Goal: Task Accomplishment & Management: Use online tool/utility

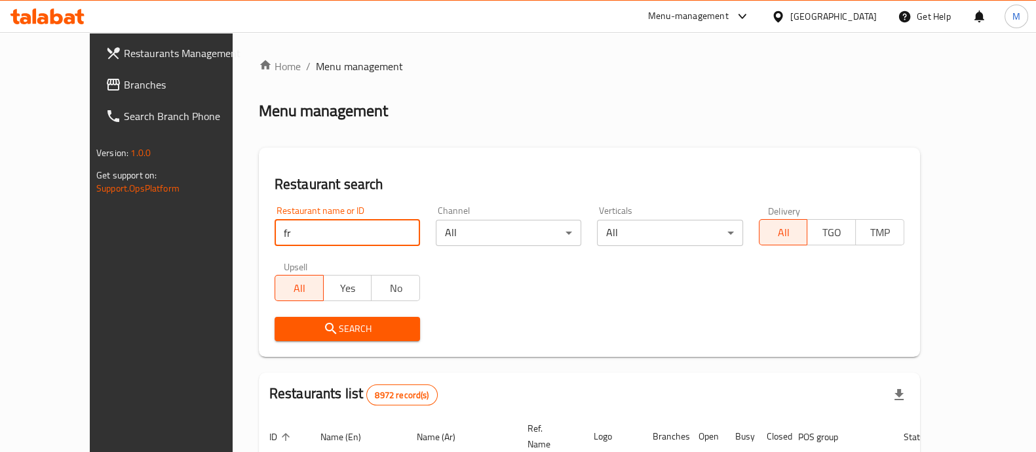
type input "Freshqa"
click button "Search" at bounding box center [347, 329] width 145 height 24
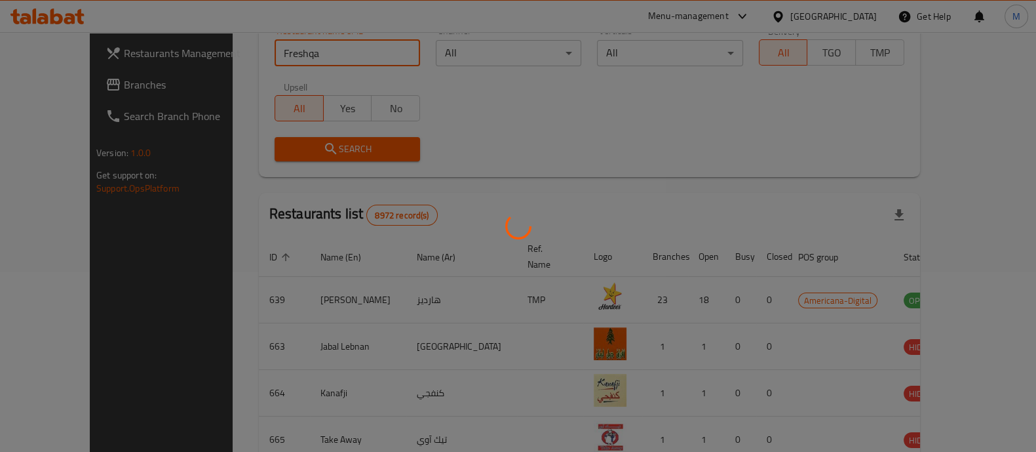
scroll to position [246, 0]
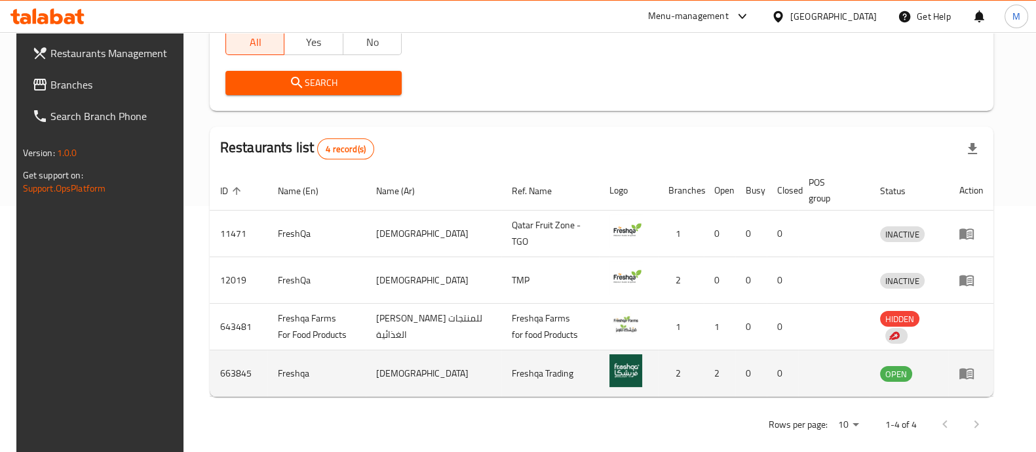
click at [974, 375] on icon "enhanced table" at bounding box center [966, 373] width 14 height 11
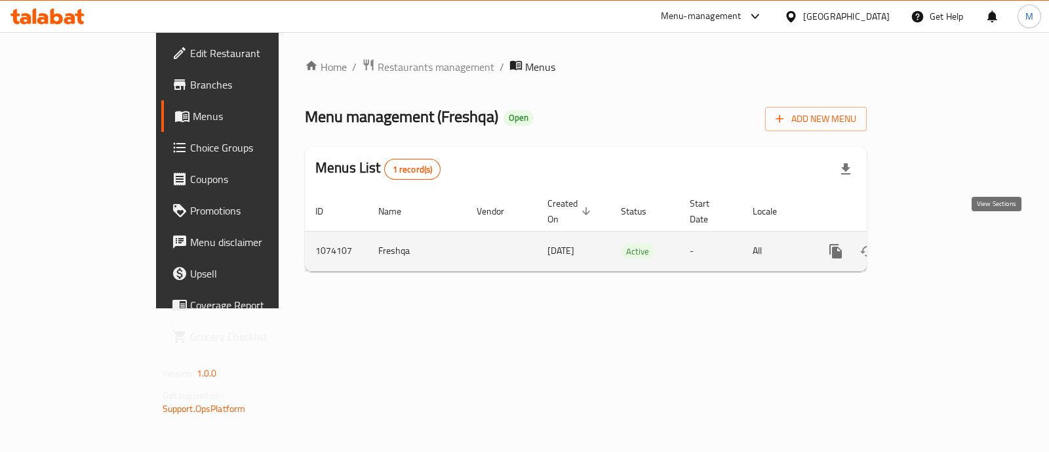
click at [938, 243] on icon "enhanced table" at bounding box center [930, 251] width 16 height 16
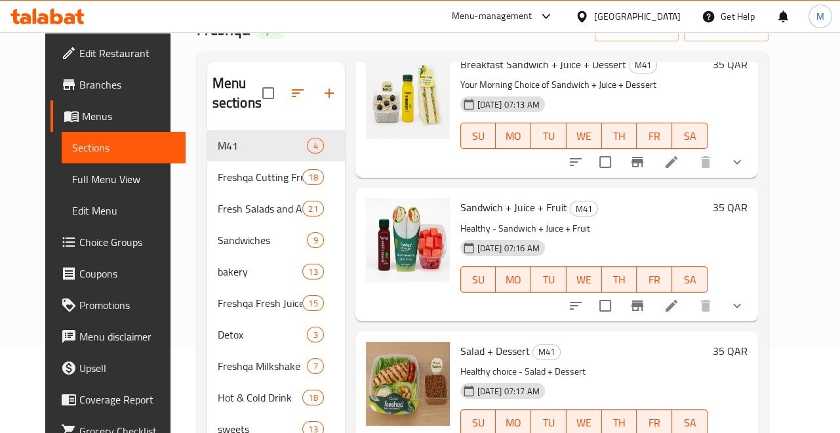
scroll to position [163, 0]
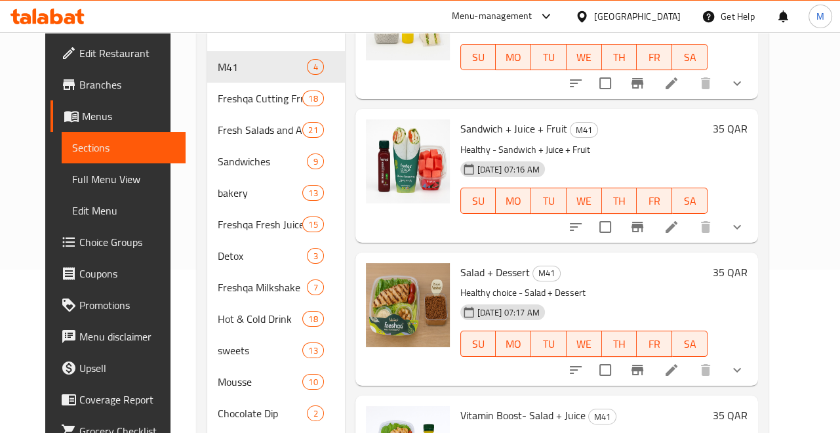
click at [474, 122] on span "Sandwich + Juice + Fruit" at bounding box center [513, 129] width 107 height 20
copy h6 "Sandwich + Juice + Fruit"
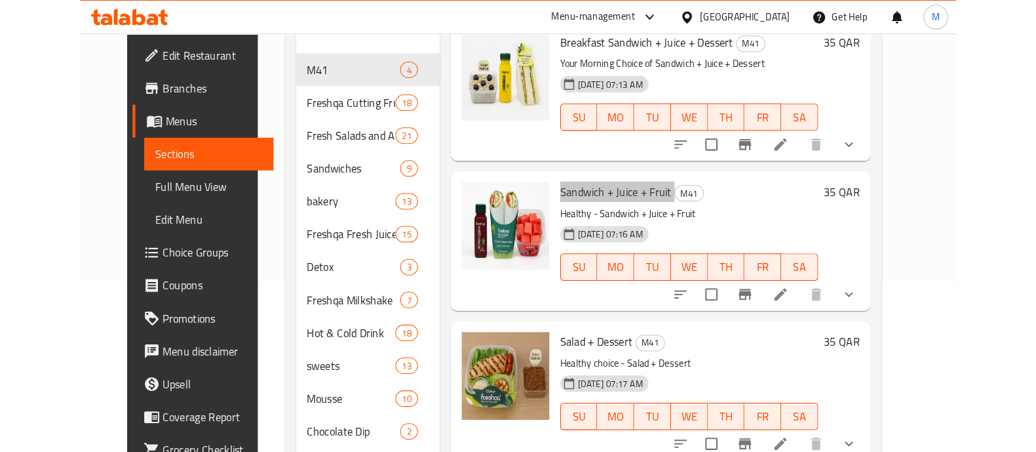
scroll to position [0, 0]
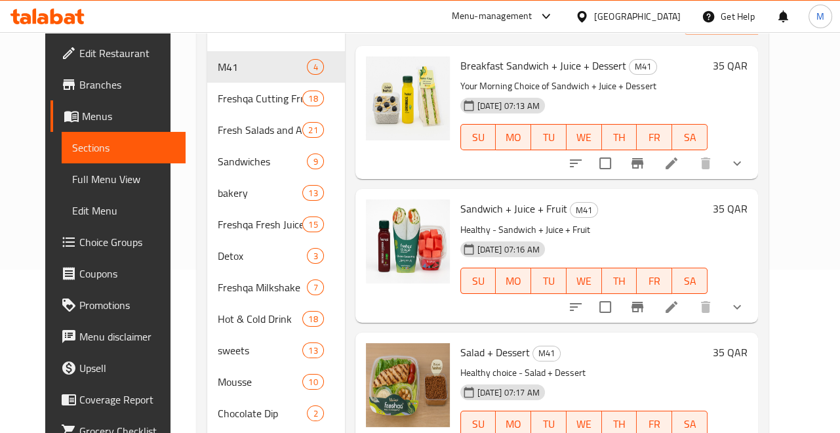
click at [488, 62] on span "Breakfast Sandwich + Juice + Dessert" at bounding box center [543, 66] width 166 height 20
copy h6 "Breakfast Sandwich + Juice + Dessert"
click at [462, 358] on span "Salad + Dessert" at bounding box center [494, 352] width 69 height 20
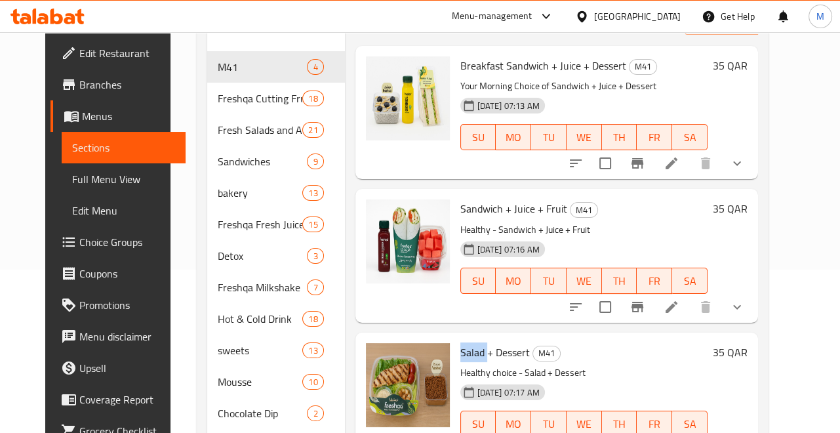
click at [462, 358] on span "Salad + Dessert" at bounding box center [494, 352] width 69 height 20
copy h6 "Salad + Dessert"
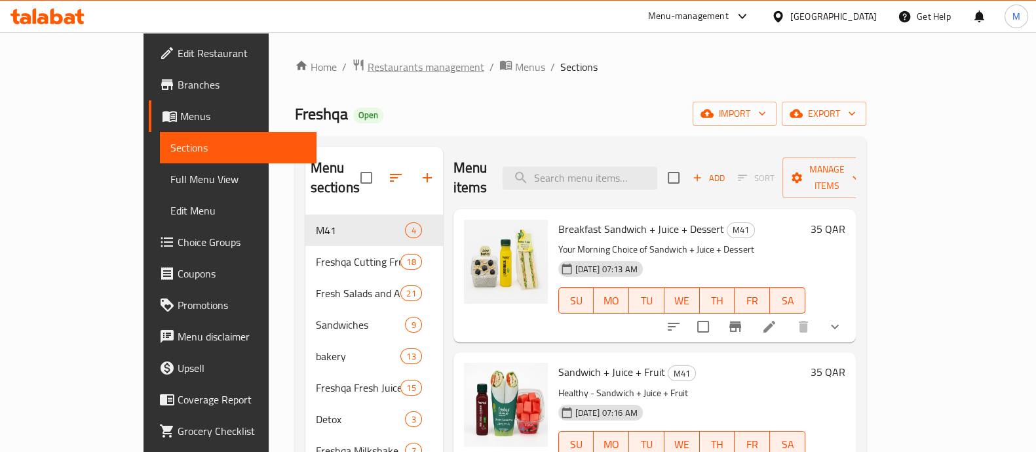
click at [368, 62] on span "Restaurants management" at bounding box center [426, 67] width 117 height 16
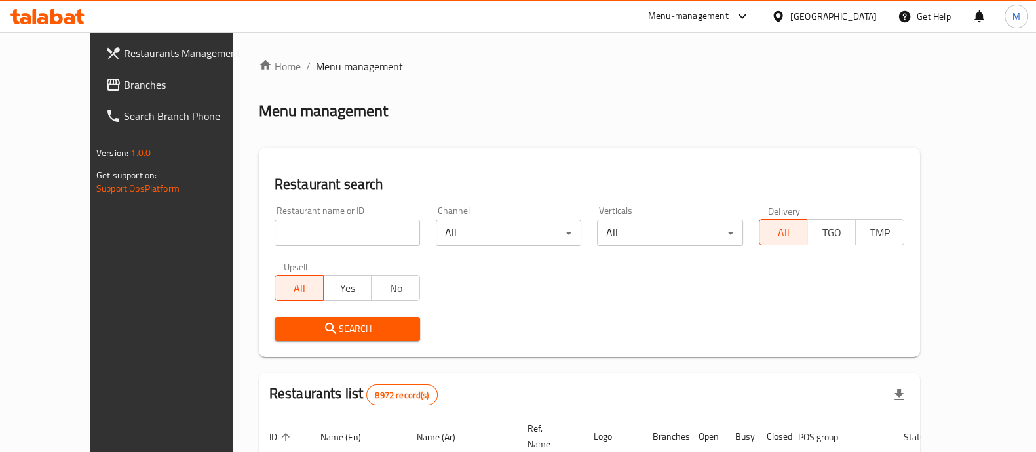
click at [315, 225] on input "search" at bounding box center [347, 233] width 145 height 26
paste input "karak mqanes signature"
type input "karak mqanes signature"
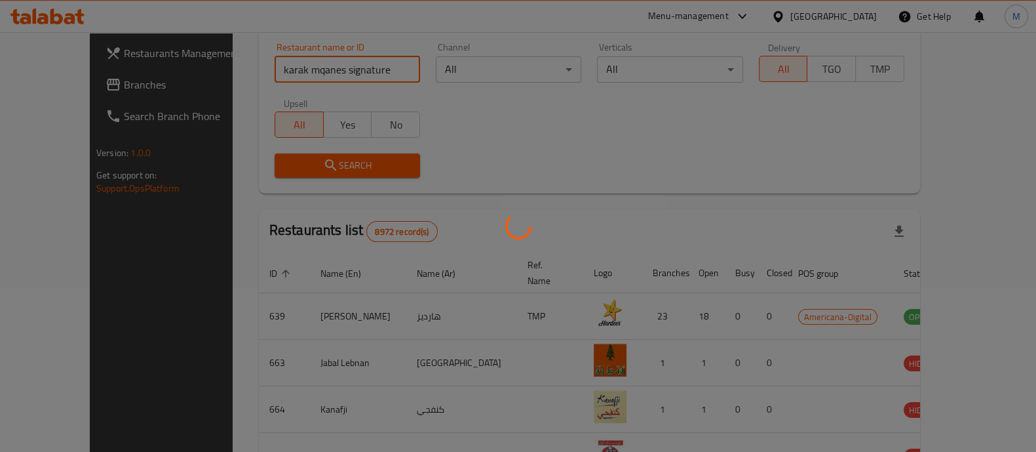
scroll to position [107, 0]
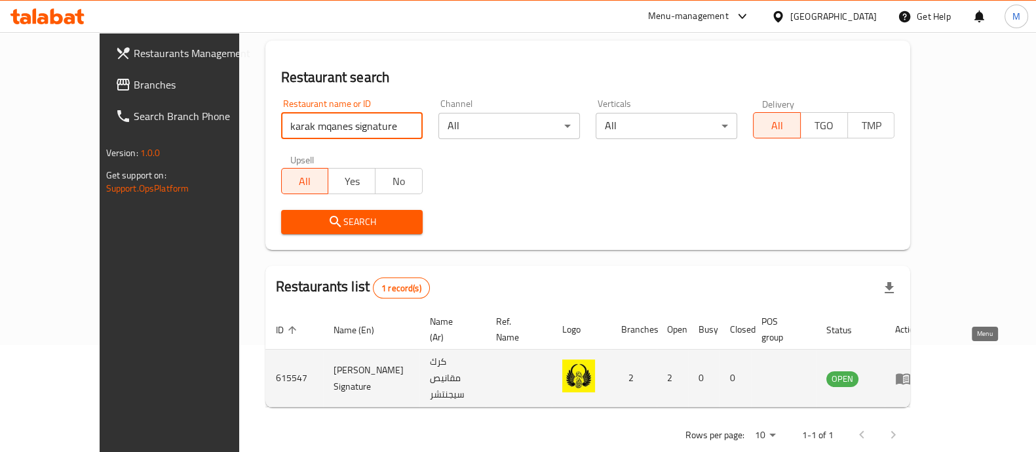
click at [910, 373] on icon "enhanced table" at bounding box center [903, 378] width 14 height 11
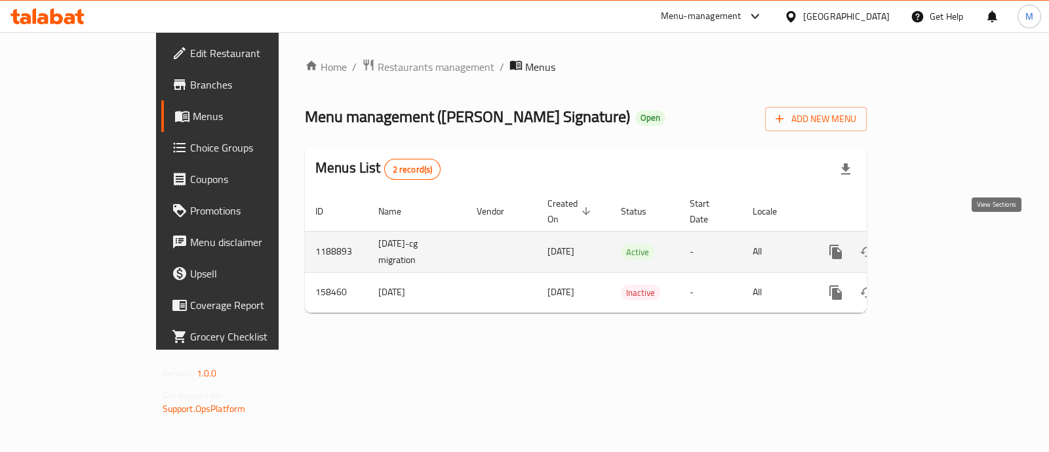
click at [938, 244] on icon "enhanced table" at bounding box center [930, 252] width 16 height 16
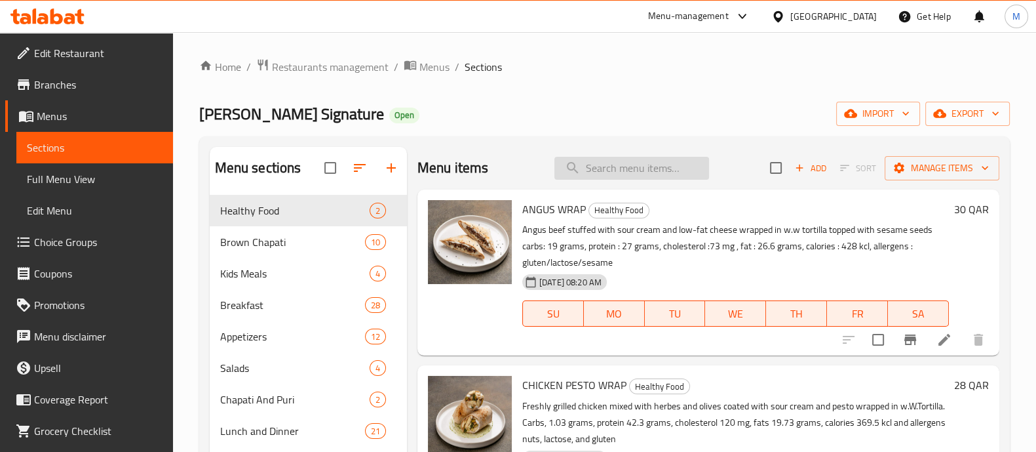
click at [623, 160] on input "search" at bounding box center [631, 168] width 155 height 23
paste input "Eggs Your Wa"
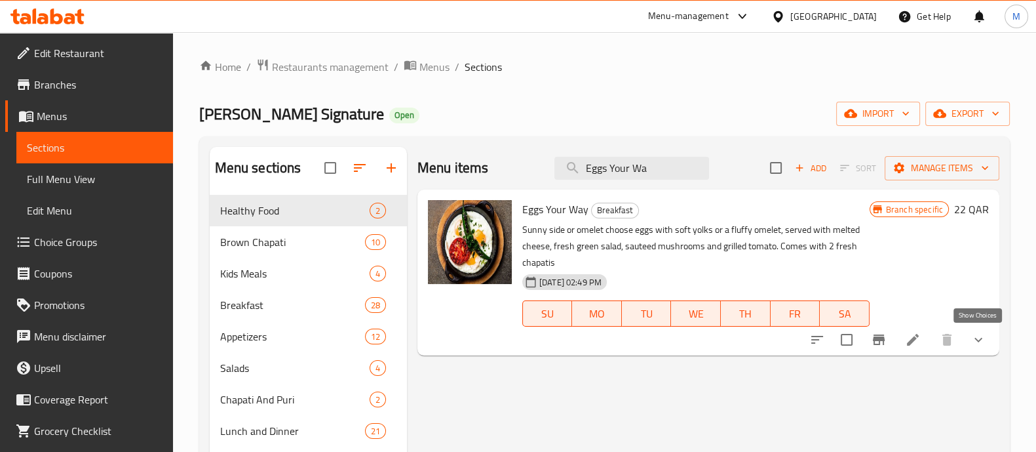
type input "Eggs Your Wa"
click at [984, 346] on icon "show more" at bounding box center [979, 340] width 16 height 16
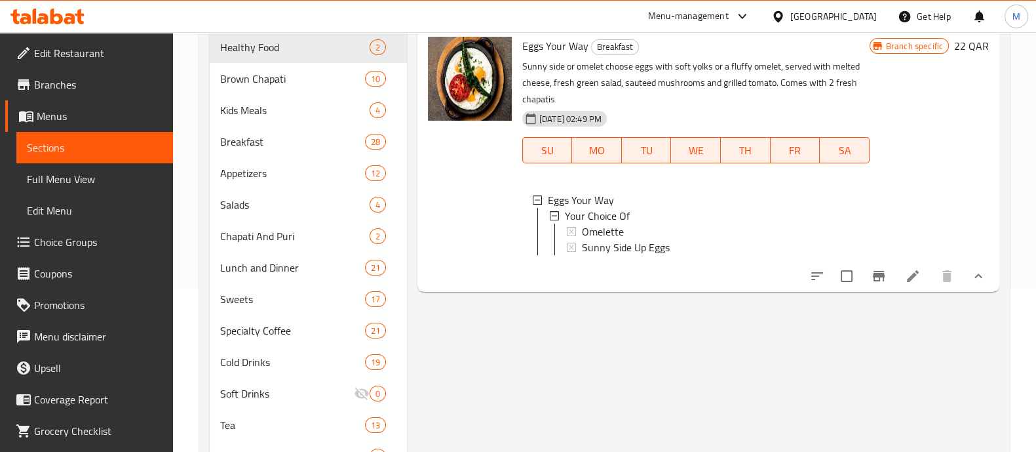
scroll to position [1, 0]
click at [617, 238] on span "Sunny Side Up Eggs" at bounding box center [626, 246] width 88 height 16
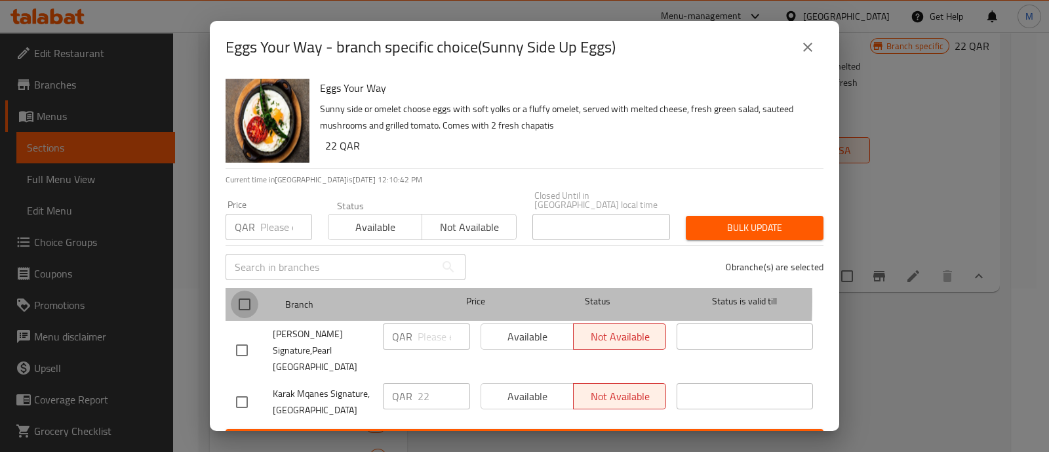
click at [249, 290] on input "checkbox" at bounding box center [245, 304] width 28 height 28
checkbox input "true"
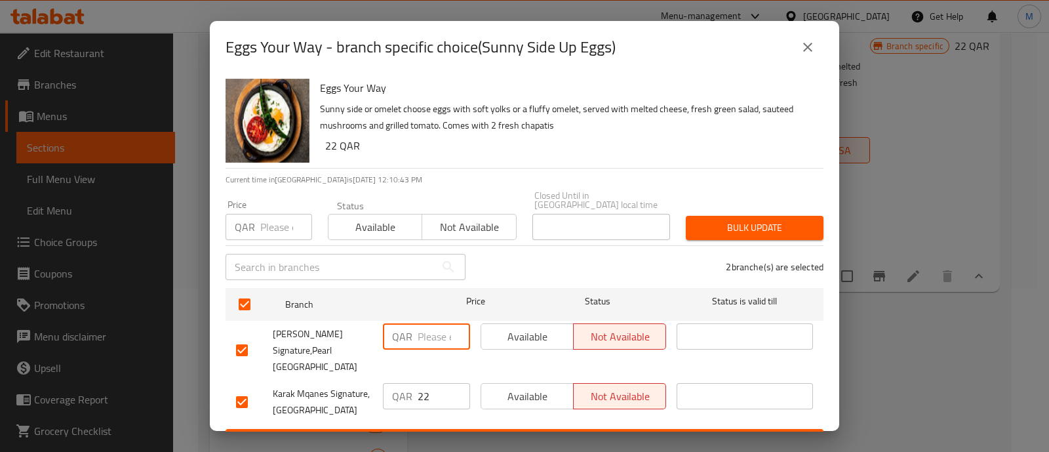
click at [427, 323] on input "number" at bounding box center [443, 336] width 52 height 26
type input "22"
click at [427, 433] on span "Save" at bounding box center [524, 441] width 577 height 16
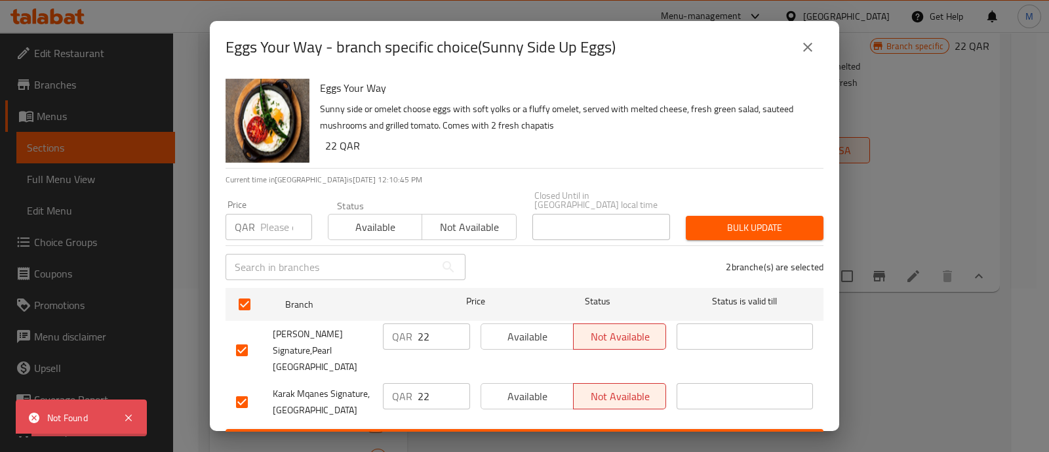
click at [803, 47] on icon "close" at bounding box center [808, 47] width 16 height 16
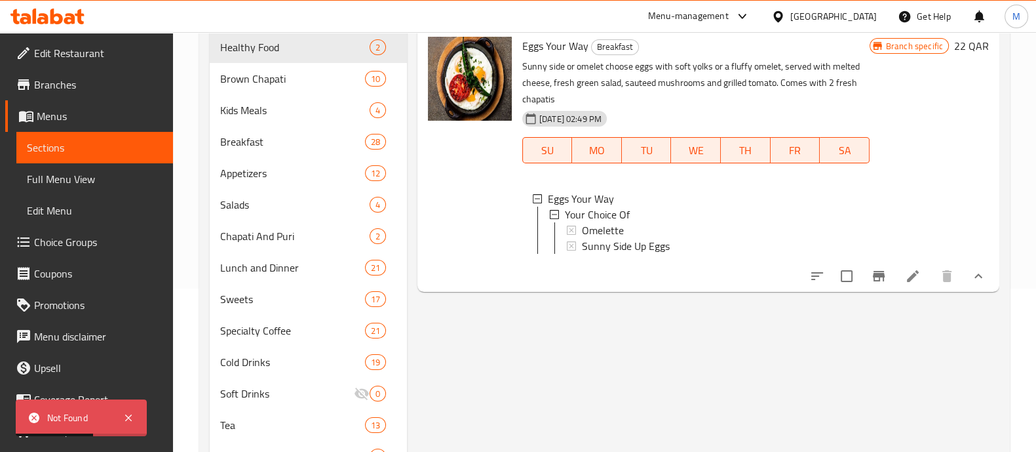
click at [81, 234] on span "Choice Groups" at bounding box center [98, 242] width 128 height 16
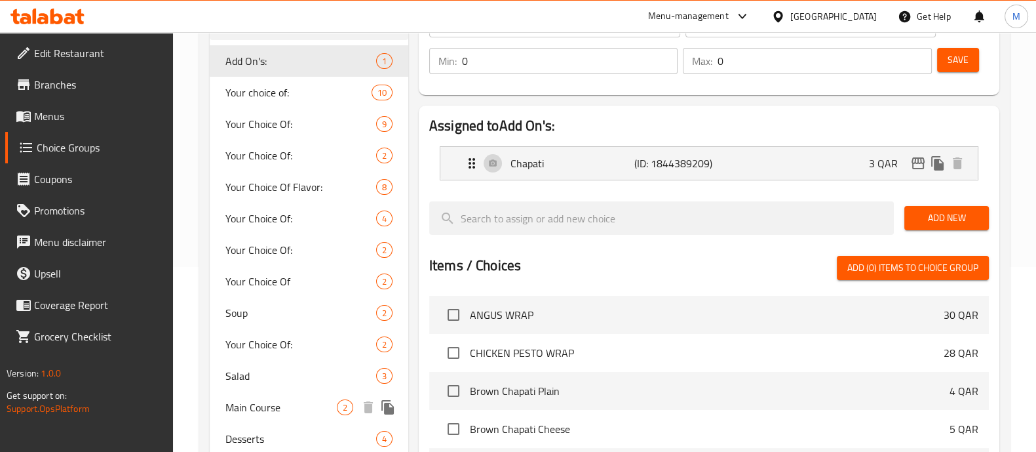
scroll to position [163, 0]
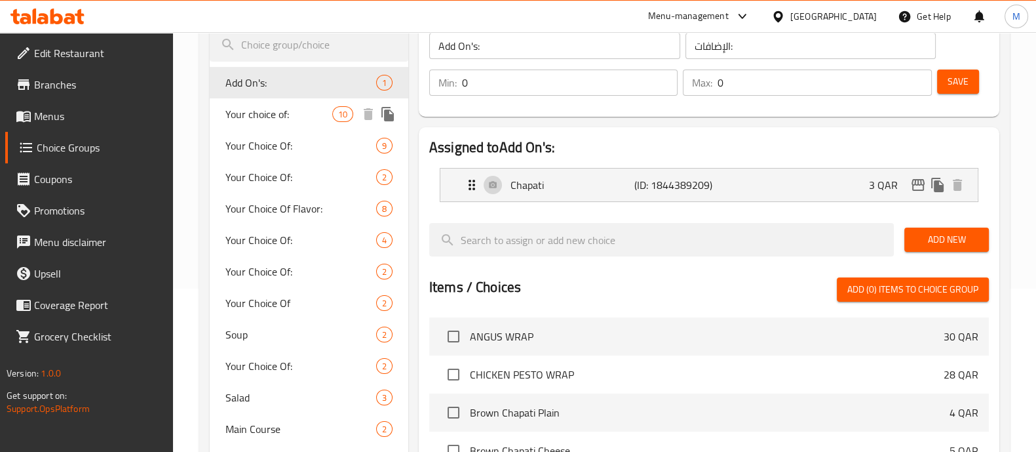
click at [291, 110] on span "Your choice of:" at bounding box center [278, 114] width 107 height 16
type input "Your choice of:"
type input "اختيارك من:"
type input "2"
type input "10"
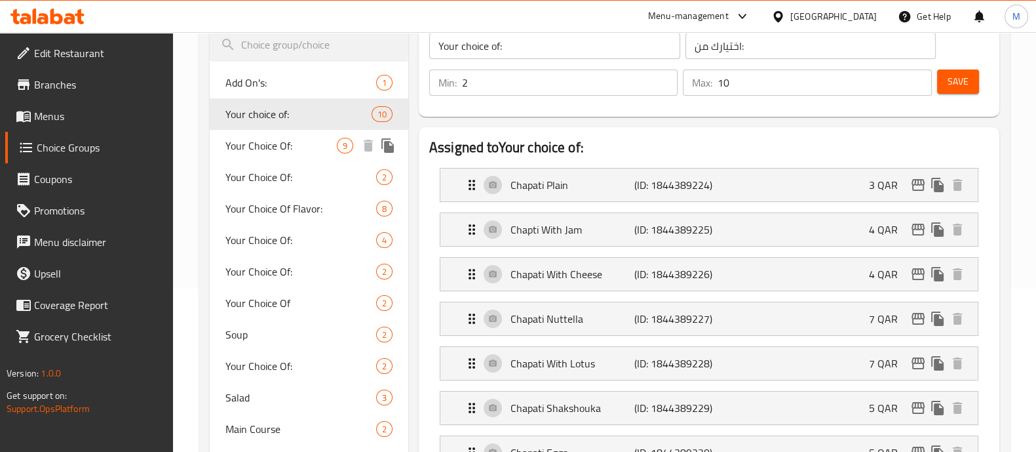
drag, startPoint x: 288, startPoint y: 136, endPoint x: 290, endPoint y: 144, distance: 7.3
click at [290, 138] on span "Your Choice Of:" at bounding box center [280, 146] width 111 height 16
type input "Your Choice Of:"
type input "9"
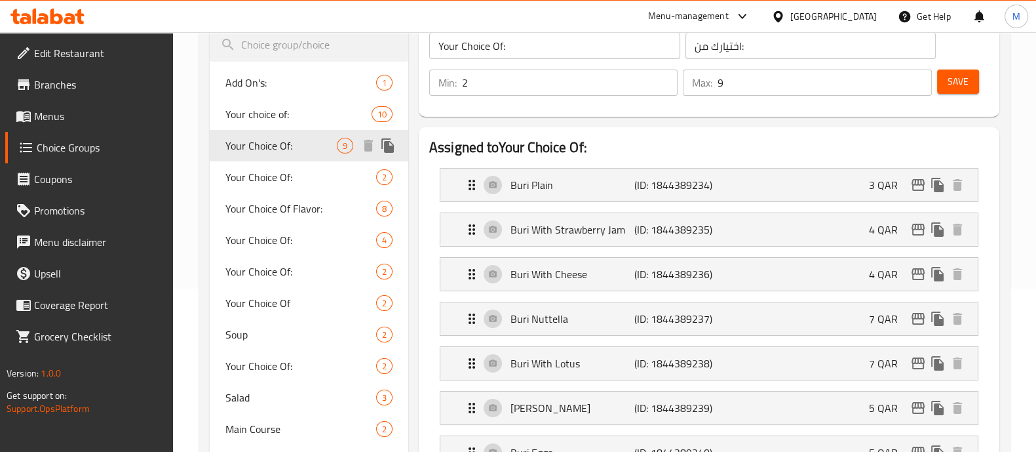
click at [292, 157] on div "Your Choice Of: 9" at bounding box center [309, 145] width 199 height 31
click at [293, 187] on div "Your Choice Of: 2" at bounding box center [309, 176] width 199 height 31
type input "إختيارك من:"
type input "1"
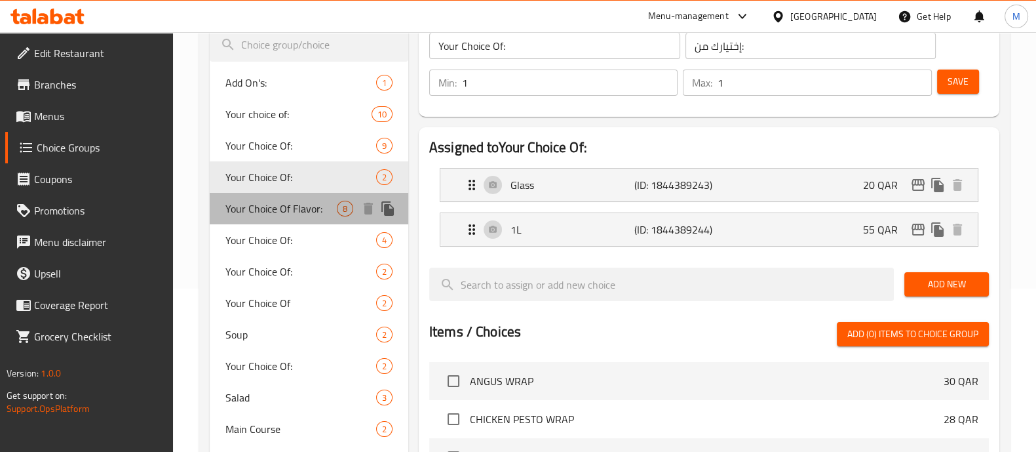
click at [294, 201] on span "Your Choice Of Flavor:" at bounding box center [280, 209] width 111 height 16
type input "Your Choice Of Flavor:"
type input "إختيارك من النكهة:"
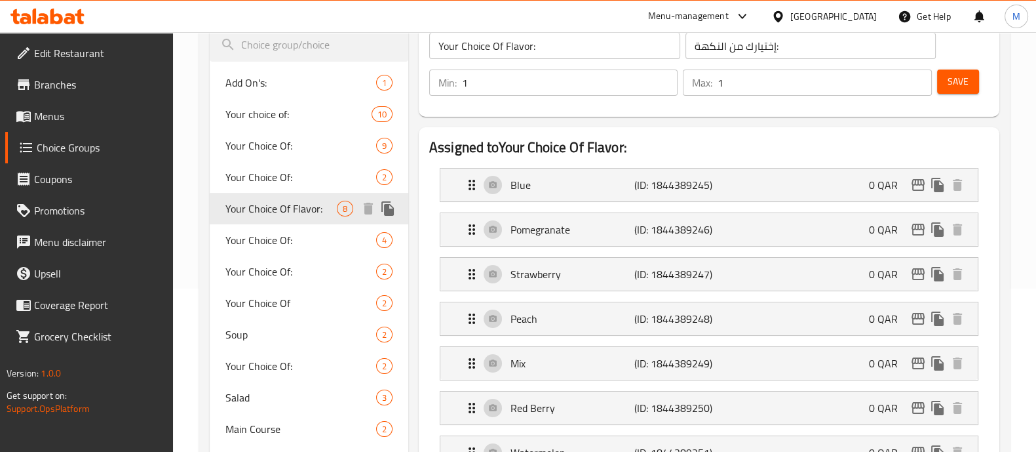
click at [290, 216] on span "Your Choice Of Flavor:" at bounding box center [280, 209] width 111 height 16
click at [292, 235] on span "Your Choice Of:" at bounding box center [280, 240] width 111 height 16
type input "Your Choice Of:"
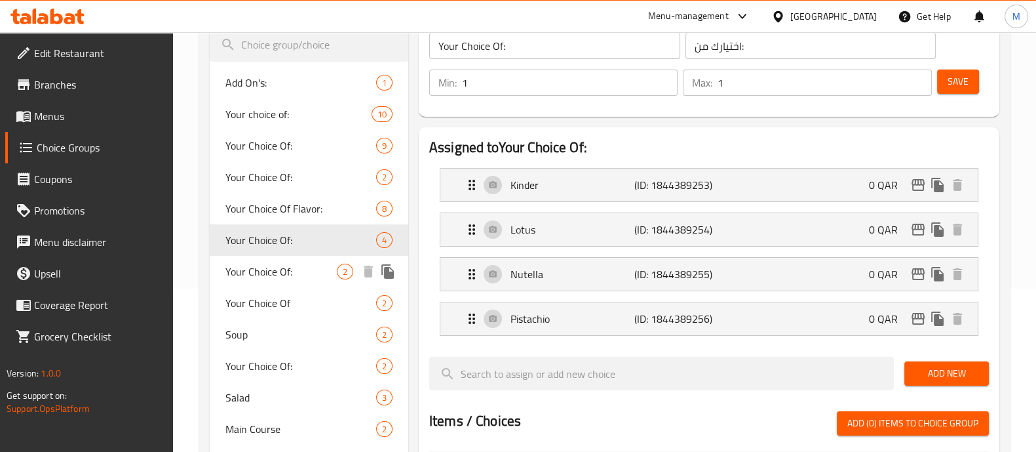
click at [291, 257] on div "Your Choice Of: 2" at bounding box center [309, 271] width 199 height 31
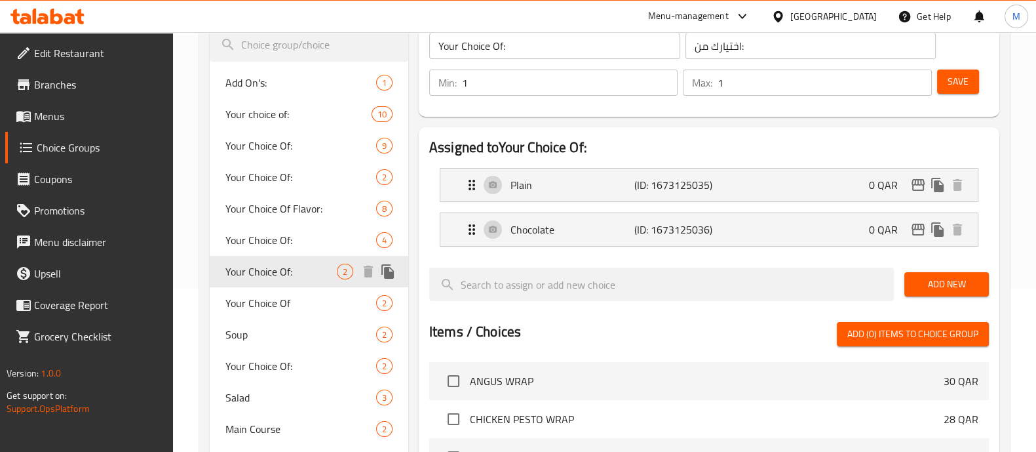
type input "إختيارك من:"
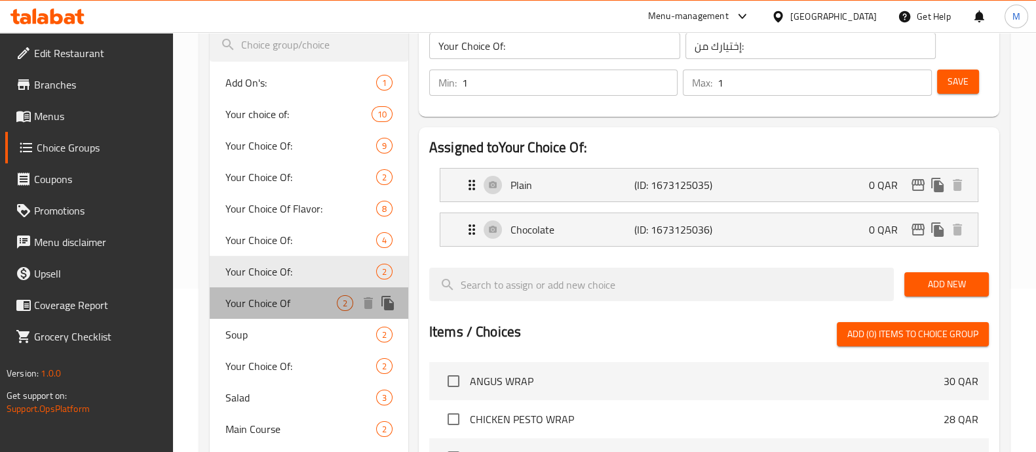
click at [294, 293] on div "Your Choice Of 2" at bounding box center [309, 302] width 199 height 31
type input "Your Choice Of"
type input "إختيارك من"
type input "0"
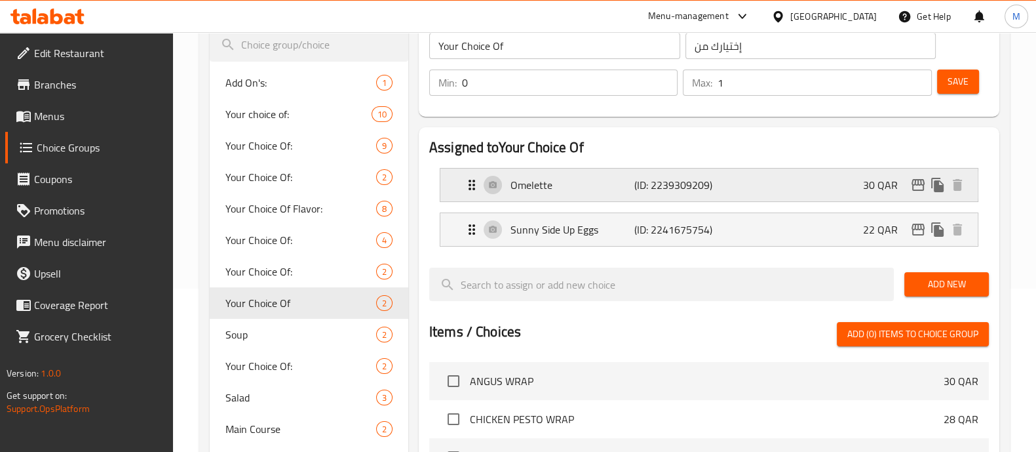
click at [598, 189] on p "Omelette" at bounding box center [573, 185] width 124 height 16
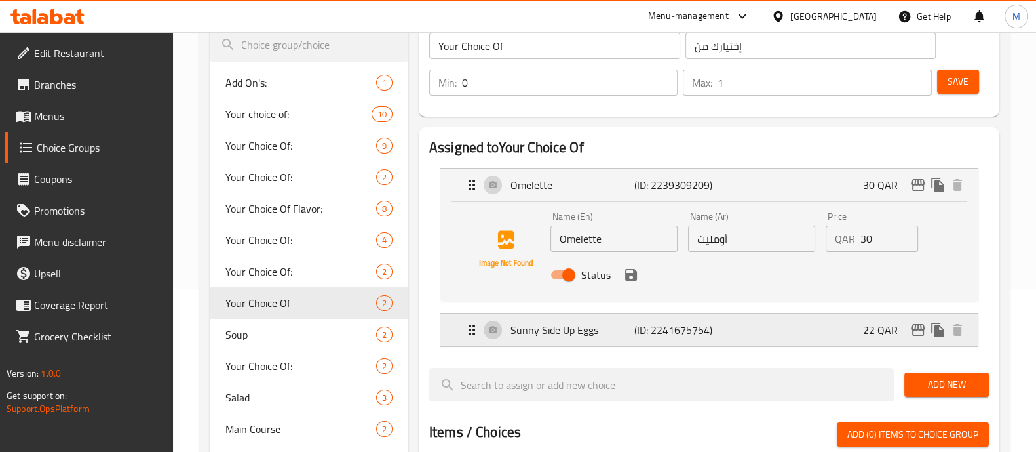
click at [636, 324] on p "(ID: 2241675754)" at bounding box center [675, 330] width 83 height 16
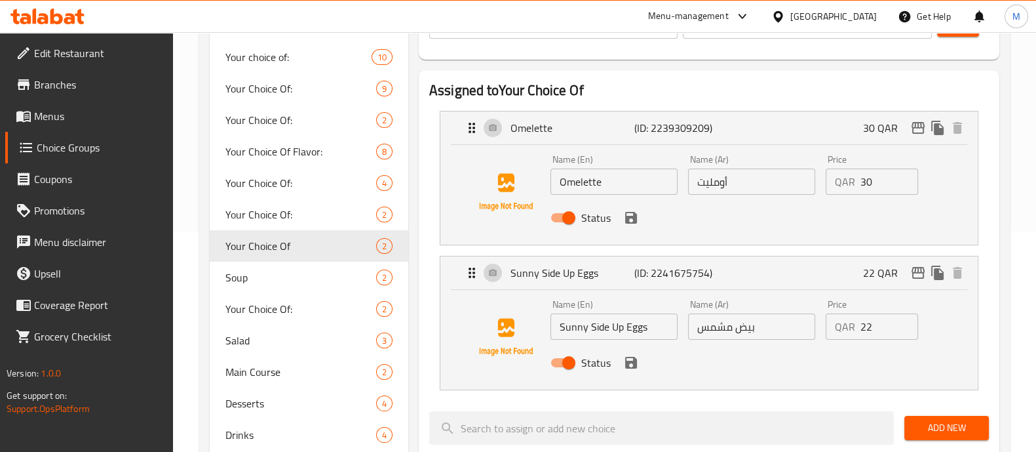
scroll to position [246, 0]
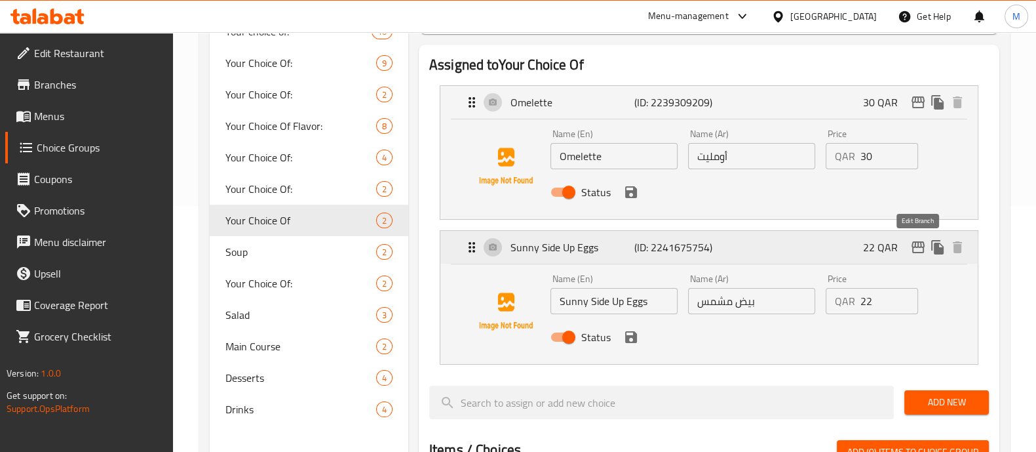
click at [923, 244] on icon "edit" at bounding box center [918, 247] width 16 height 16
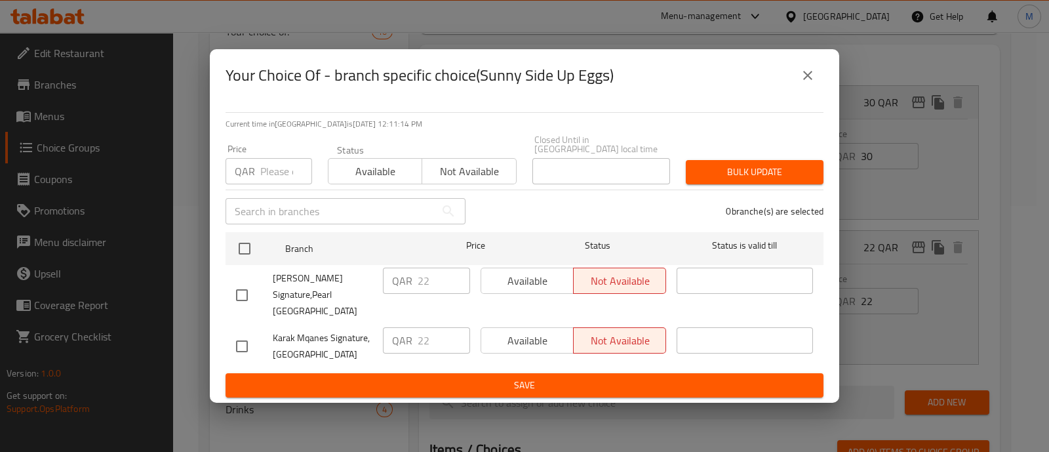
drag, startPoint x: 812, startPoint y: 83, endPoint x: 829, endPoint y: 99, distance: 23.2
click at [811, 83] on icon "close" at bounding box center [808, 76] width 16 height 16
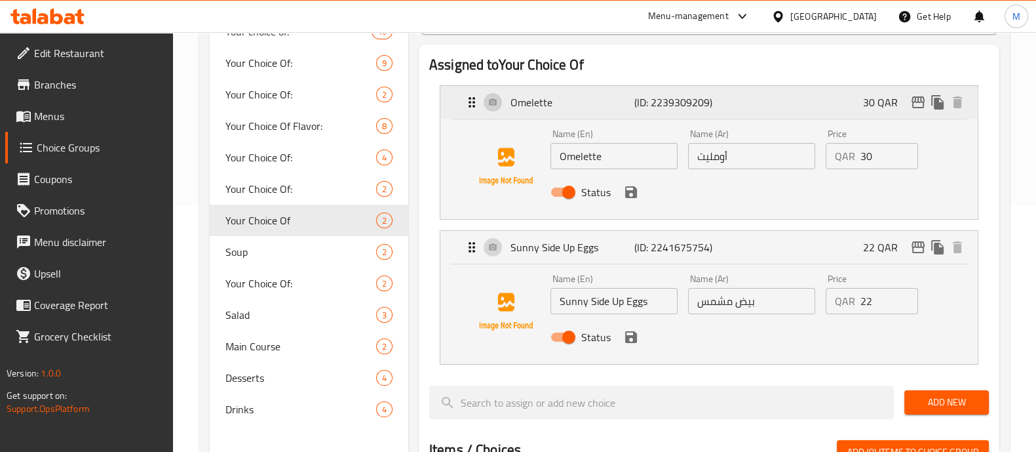
click at [927, 97] on div "30 QAR" at bounding box center [915, 102] width 104 height 20
click at [921, 103] on icon "edit" at bounding box center [918, 102] width 16 height 16
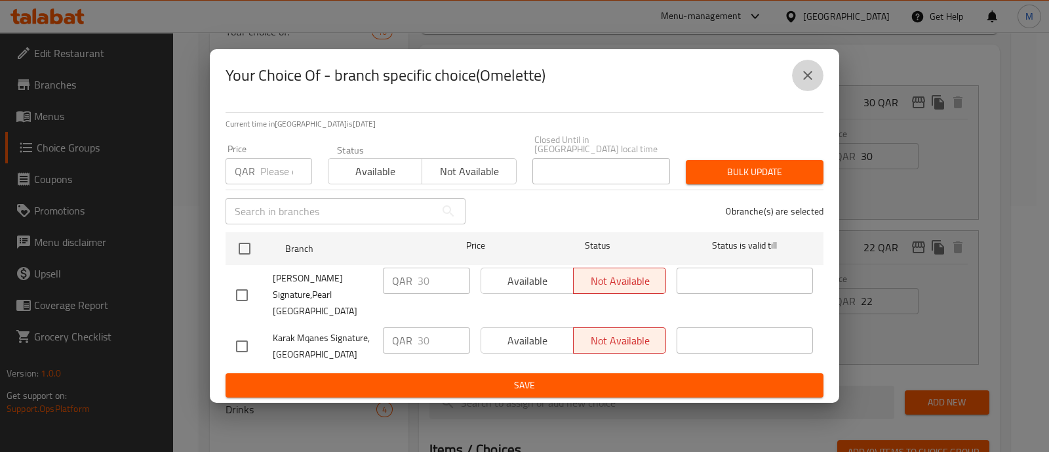
click at [816, 90] on button "close" at bounding box center [807, 75] width 31 height 31
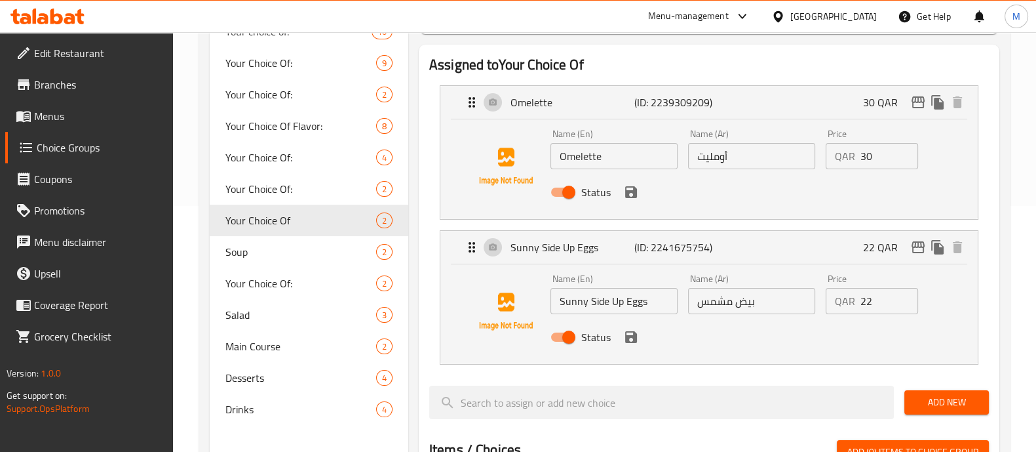
scroll to position [0, 0]
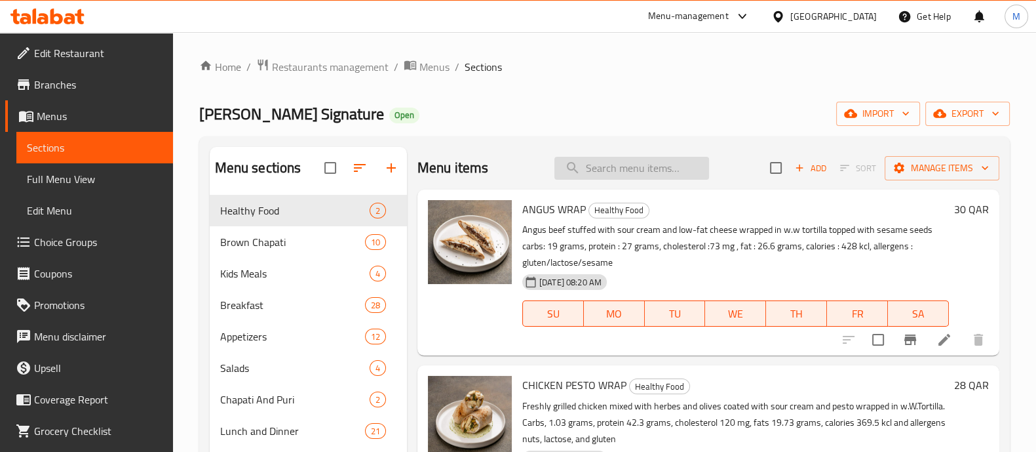
click at [609, 177] on input "search" at bounding box center [631, 168] width 155 height 23
paste input "Eggs Your Wa"
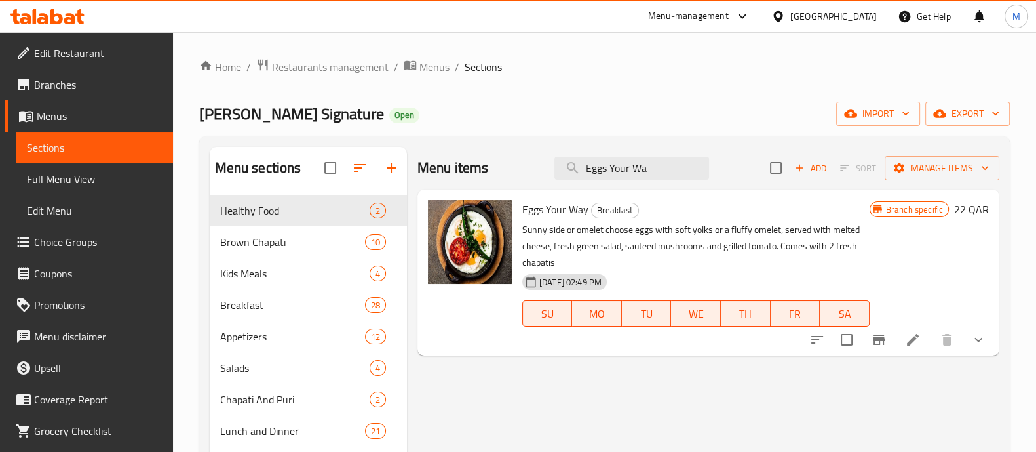
type input "Eggs Your Wa"
click at [962, 200] on h6 "22 QAR" at bounding box center [971, 209] width 35 height 18
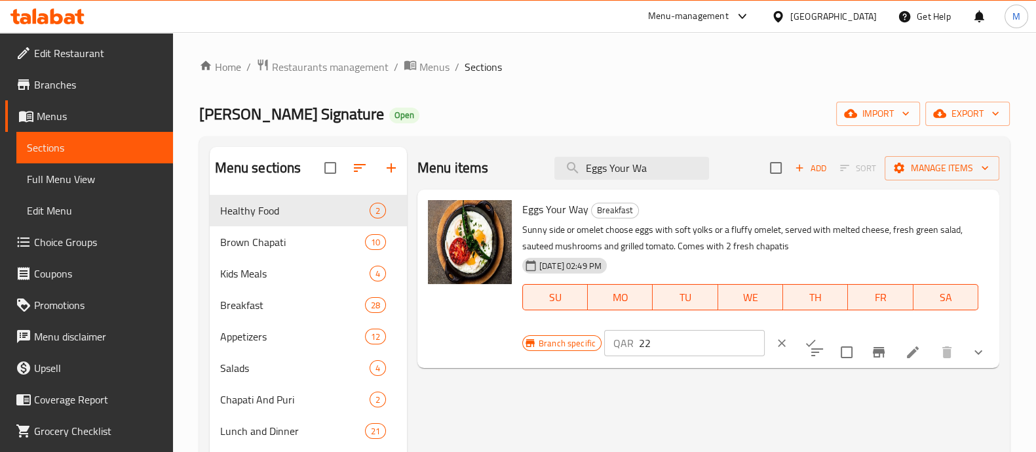
drag, startPoint x: 883, startPoint y: 213, endPoint x: 764, endPoint y: 155, distance: 133.1
click at [764, 155] on div "Menu items Eggs Your Wa Add Sort Manage items Eggs Your Way Breakfast Sunny sid…" at bounding box center [703, 409] width 592 height 525
type input "0"
click at [817, 336] on icon "ok" at bounding box center [810, 342] width 13 height 13
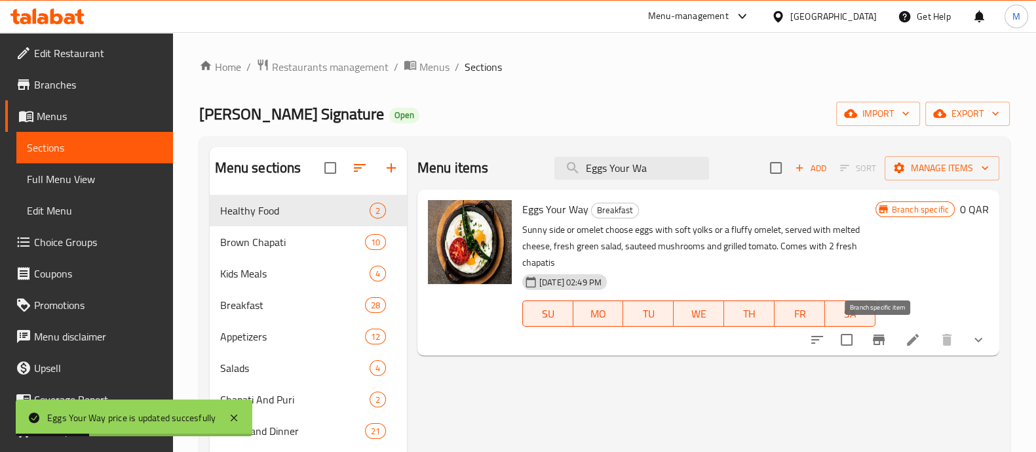
click at [878, 339] on icon "Branch-specific-item" at bounding box center [879, 339] width 12 height 10
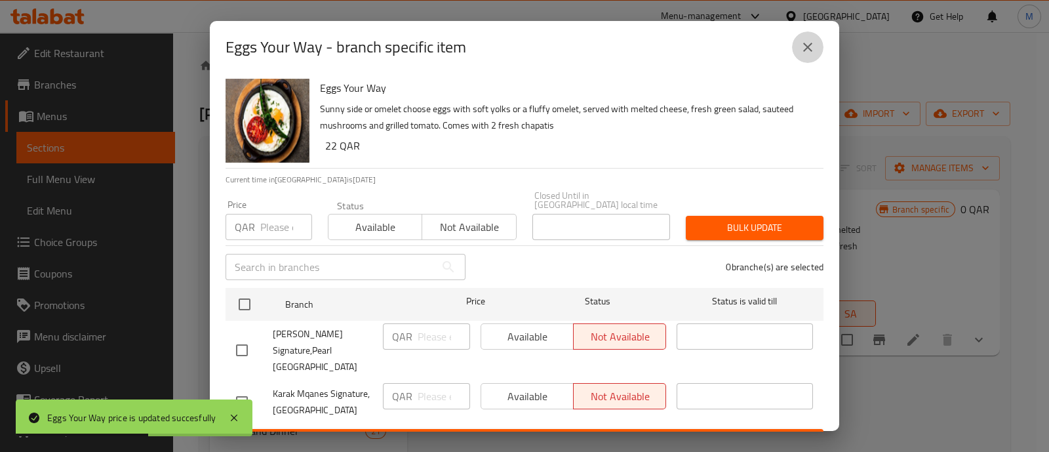
click at [795, 56] on button "close" at bounding box center [807, 46] width 31 height 31
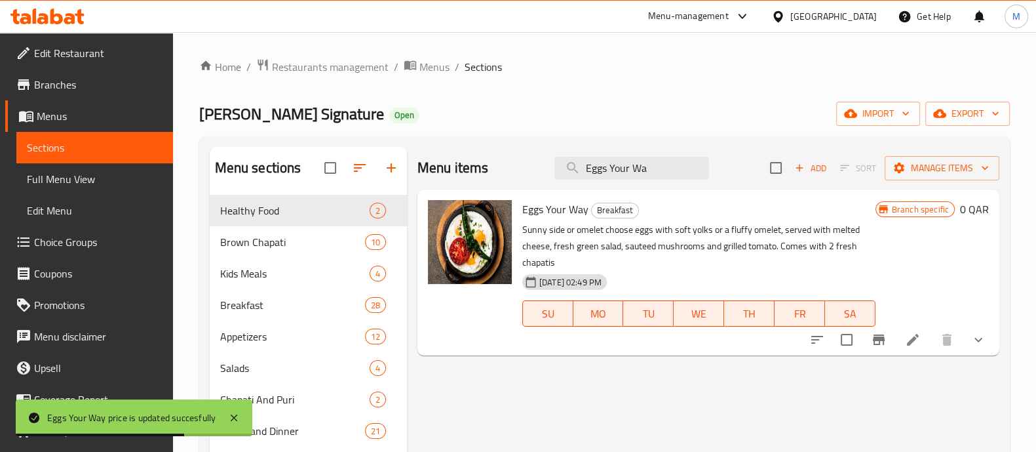
click at [906, 341] on icon at bounding box center [913, 340] width 16 height 16
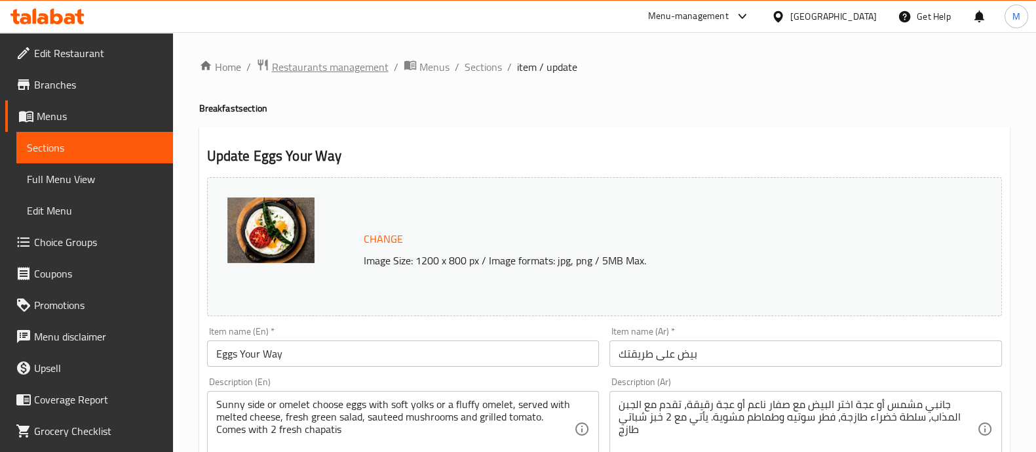
click at [298, 60] on span "Restaurants management" at bounding box center [330, 67] width 117 height 16
